Goal: Navigation & Orientation: Understand site structure

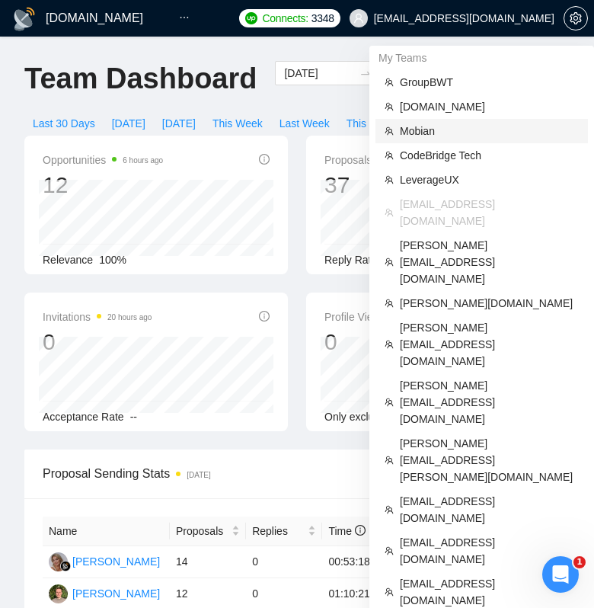
click at [420, 129] on span "Mobian" at bounding box center [489, 131] width 179 height 17
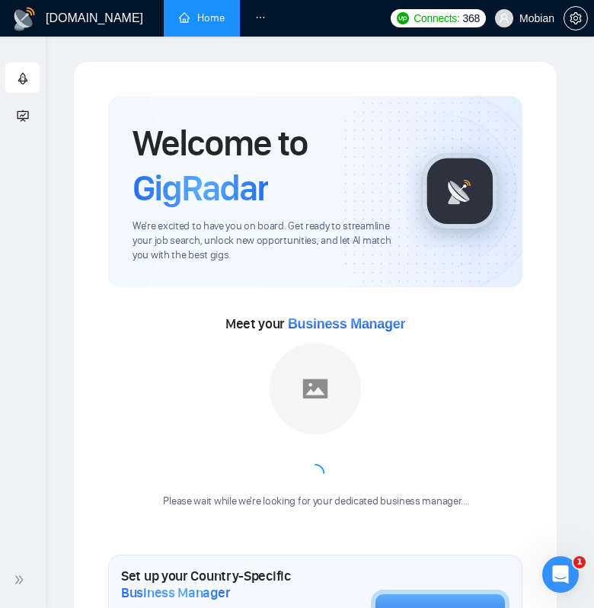
click at [526, 18] on span "Mobian" at bounding box center [537, 18] width 35 height 0
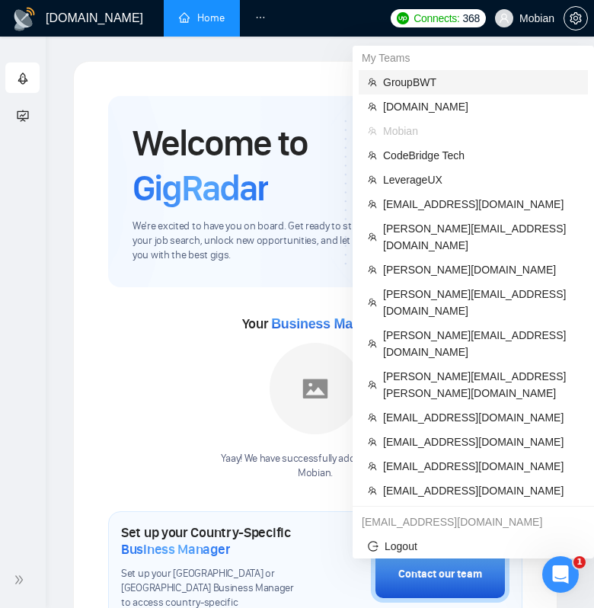
click at [442, 78] on span "GroupBWT" at bounding box center [481, 82] width 196 height 17
